Goal: Ask a question

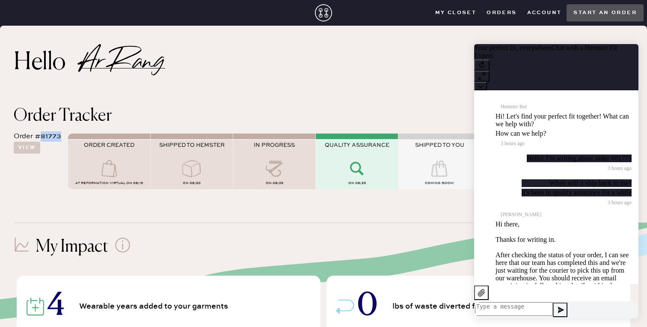
scroll to position [125, 0]
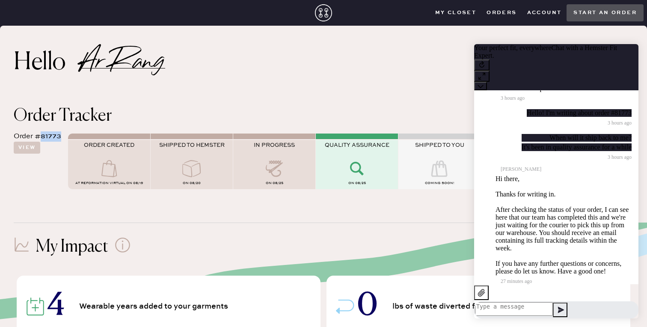
click at [553, 302] on textarea at bounding box center [514, 309] width 78 height 14
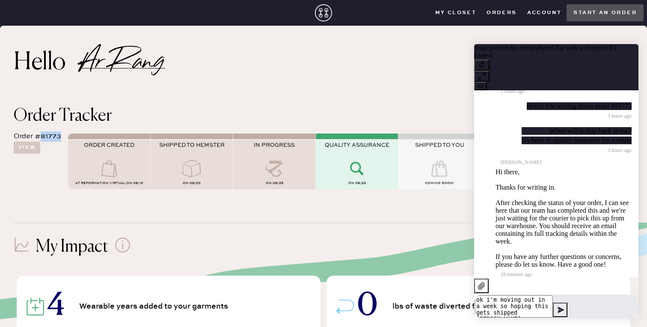
type textarea "ok i'm moving out in a week so hoping this gets shipped soon"
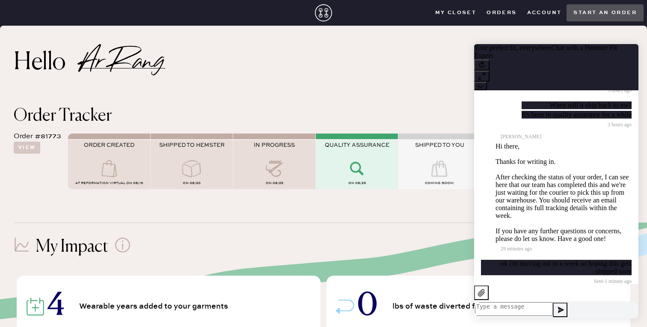
click at [401, 83] on div "Hello Ar Rang" at bounding box center [323, 60] width 647 height 68
click at [367, 159] on div "QUALITY ASSURANCE" at bounding box center [357, 151] width 82 height 18
click at [358, 174] on icon at bounding box center [357, 168] width 34 height 17
click at [553, 308] on textarea at bounding box center [514, 309] width 78 height 14
type textarea "t"
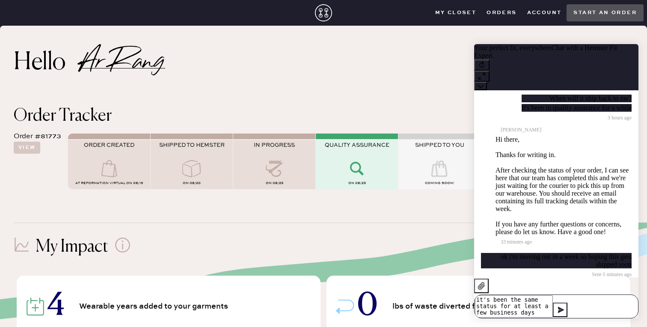
type textarea "it's been the same status for at least a few business days"
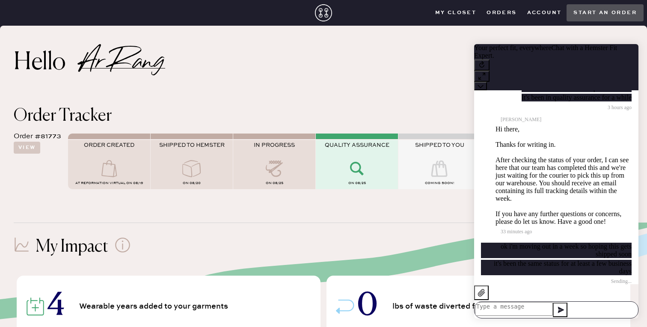
scroll to position [192, 0]
